Goal: Information Seeking & Learning: Find specific fact

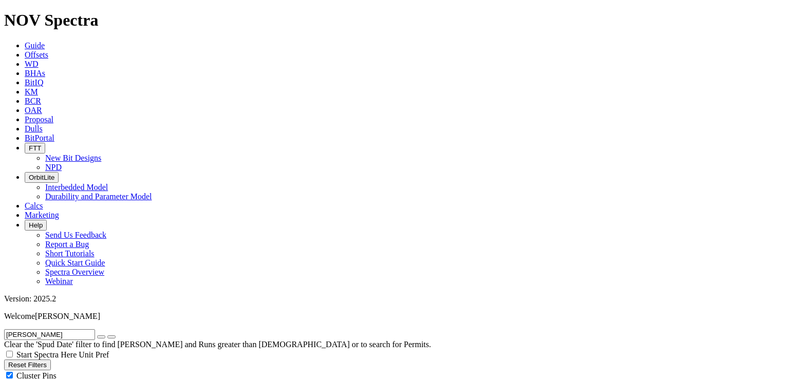
scroll to position [8276, 0]
click at [101, 337] on icon "button" at bounding box center [101, 337] width 0 height 0
select select
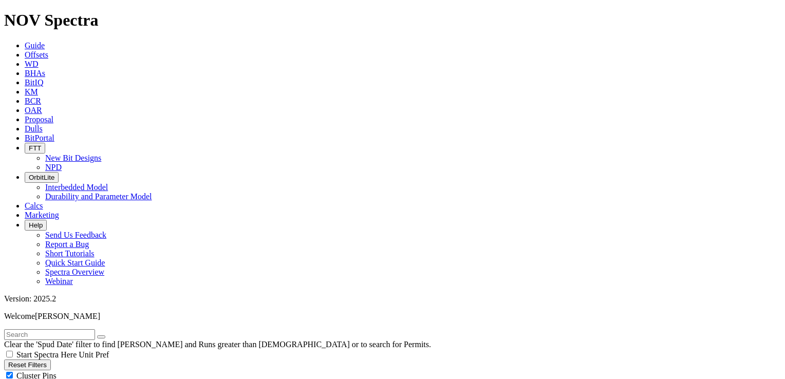
scroll to position [296795, 0]
click at [75, 329] on input "text" at bounding box center [49, 334] width 91 height 11
type input "storm"
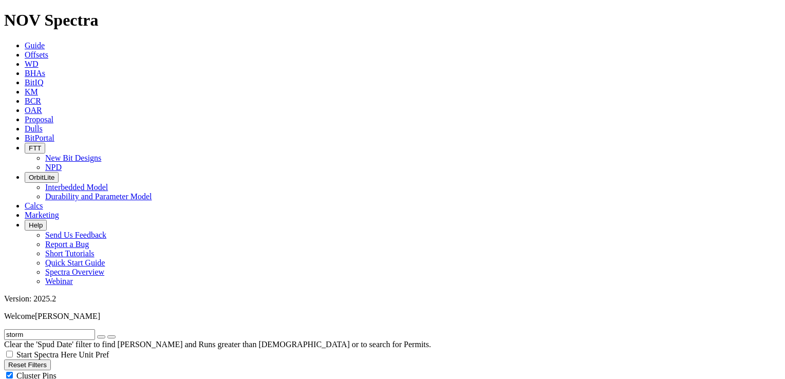
scroll to position [2280, 0]
click at [57, 372] on span "Cluster Pins" at bounding box center [36, 376] width 40 height 9
checkbox input "false"
click at [101, 337] on icon "button" at bounding box center [101, 337] width 0 height 0
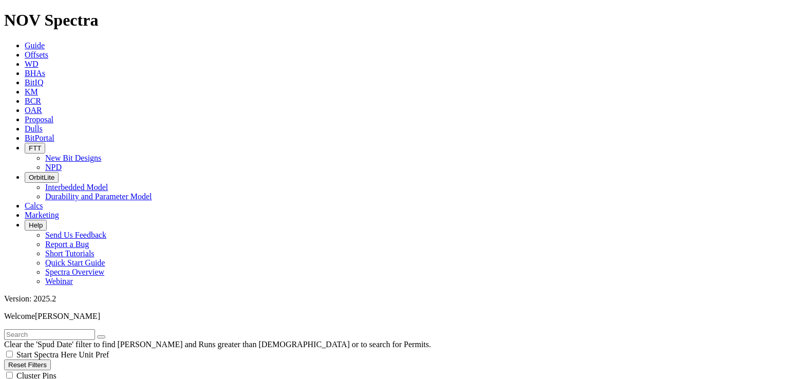
scroll to position [463, 0]
select select "? number:8.5 ?"
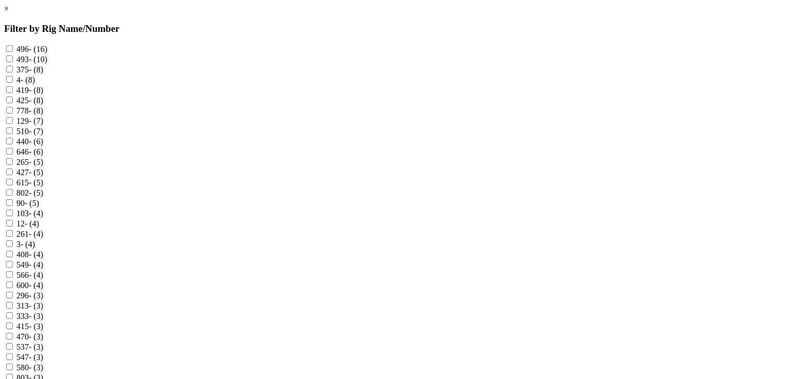
scroll to position [360, 0]
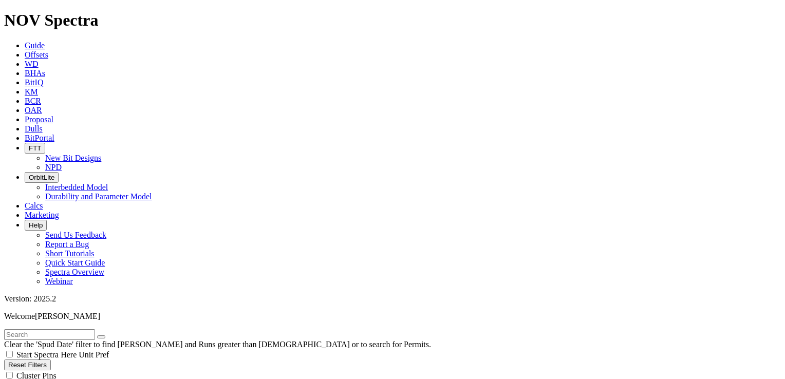
scroll to position [51, 0]
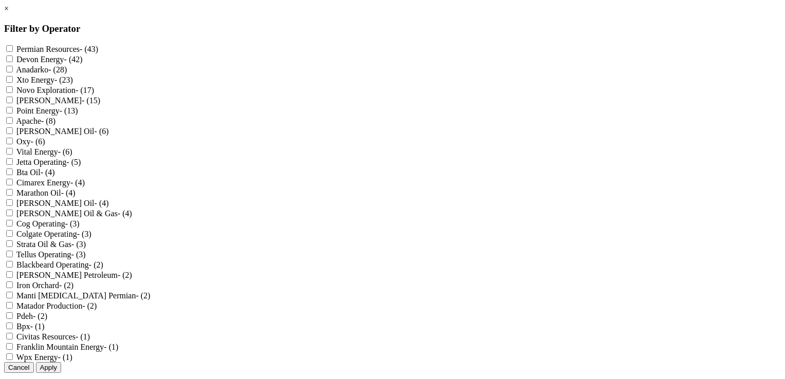
click at [13, 186] on Energy "Cimarex Energy - (4)" at bounding box center [9, 182] width 7 height 7
checkbox Energy "true"
click at [61, 362] on button "Apply" at bounding box center [48, 367] width 25 height 11
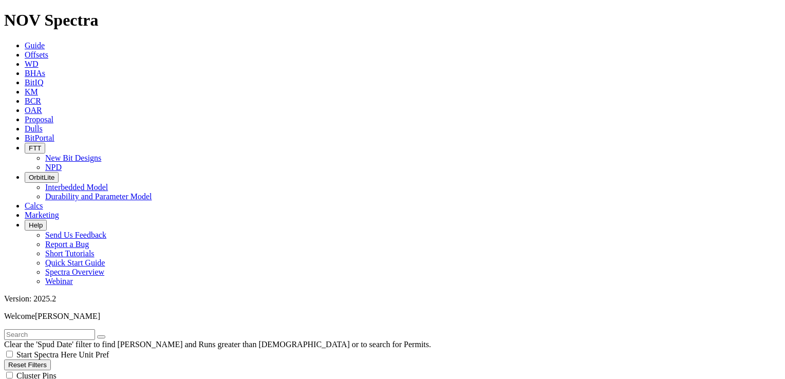
select select
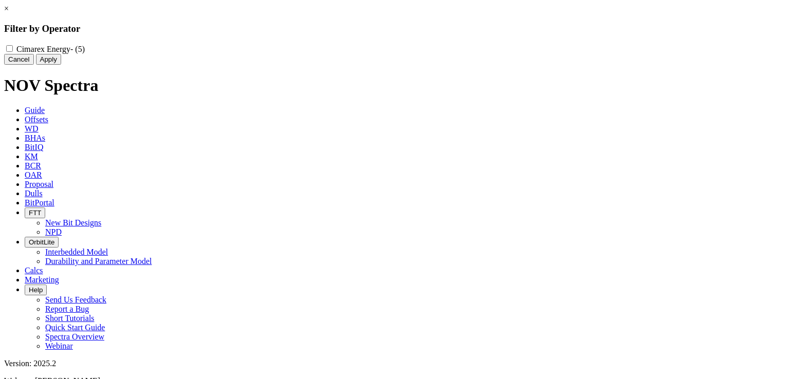
click at [34, 65] on button "Cancel" at bounding box center [19, 59] width 30 height 11
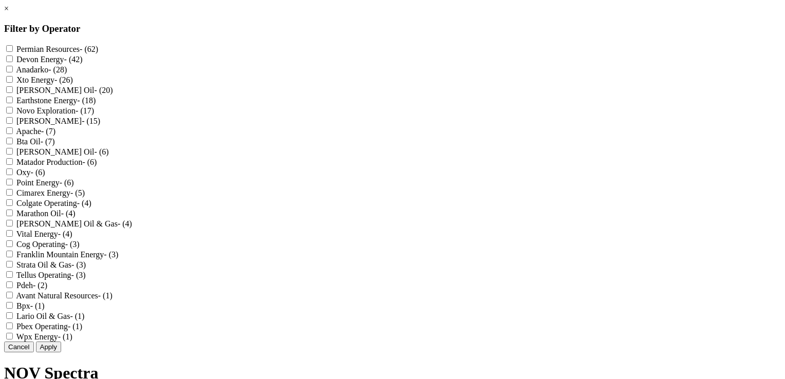
click at [13, 196] on Energy "Cimarex Energy - (5)" at bounding box center [9, 192] width 7 height 7
checkbox Energy "true"
click at [13, 258] on Energy "Franklin Mountain Energy - (3)" at bounding box center [9, 254] width 7 height 7
checkbox Energy "true"
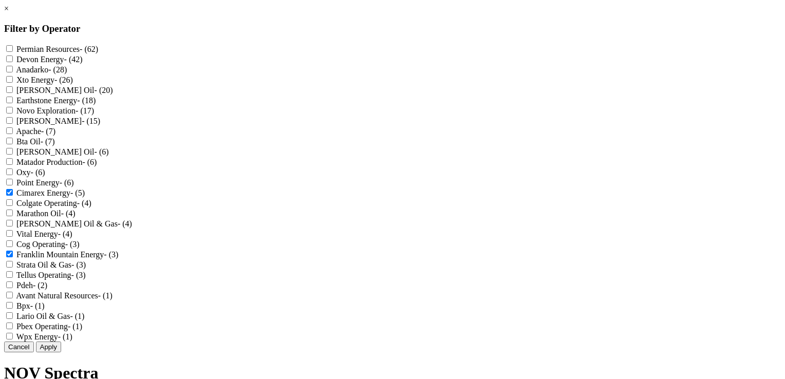
scroll to position [103, 0]
click at [61, 353] on button "Apply" at bounding box center [48, 347] width 25 height 11
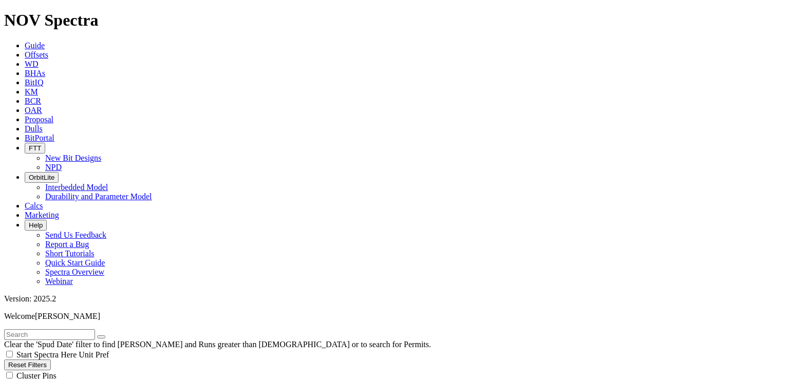
scroll to position [103, 0]
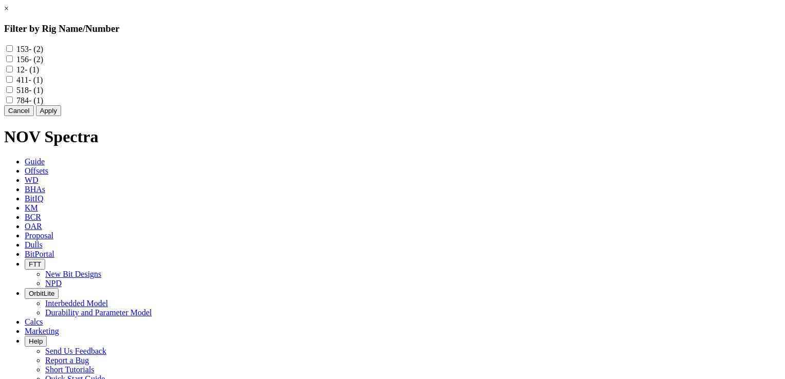
click at [13, 62] on input "156 - (2)" at bounding box center [9, 59] width 7 height 7
checkbox input "true"
click at [61, 116] on button "Apply" at bounding box center [48, 110] width 25 height 11
